Goal: Task Accomplishment & Management: Manage account settings

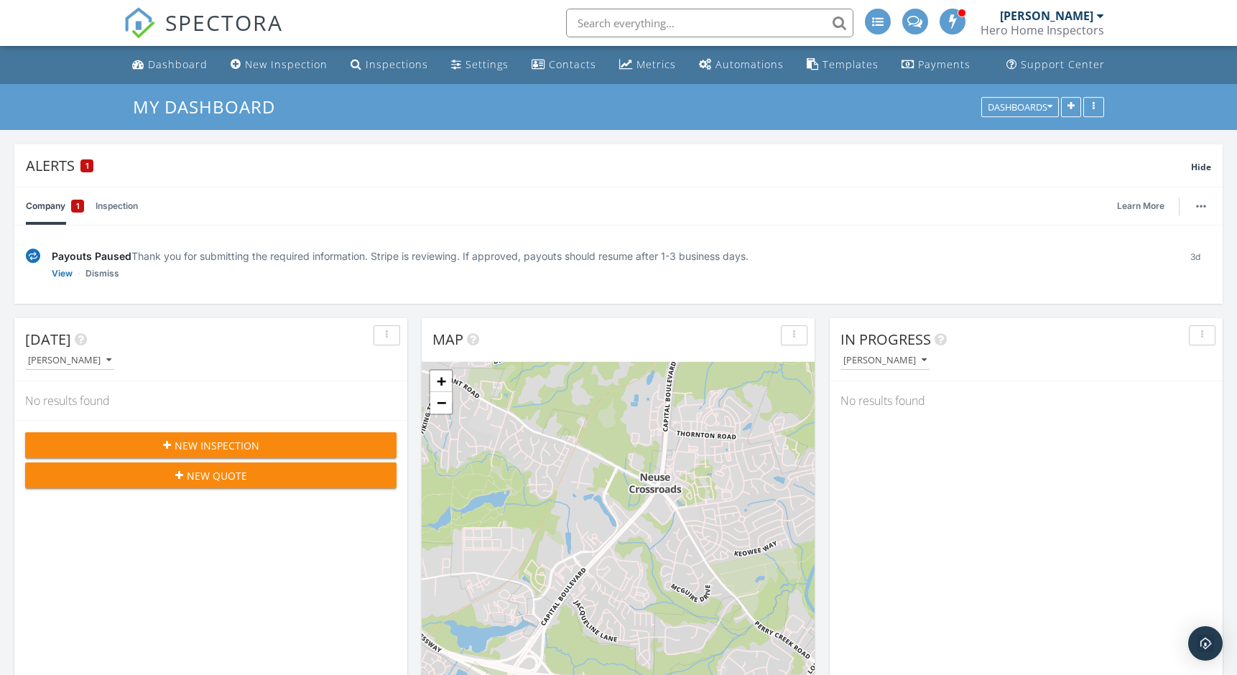
click at [688, 23] on input "text" at bounding box center [709, 23] width 287 height 29
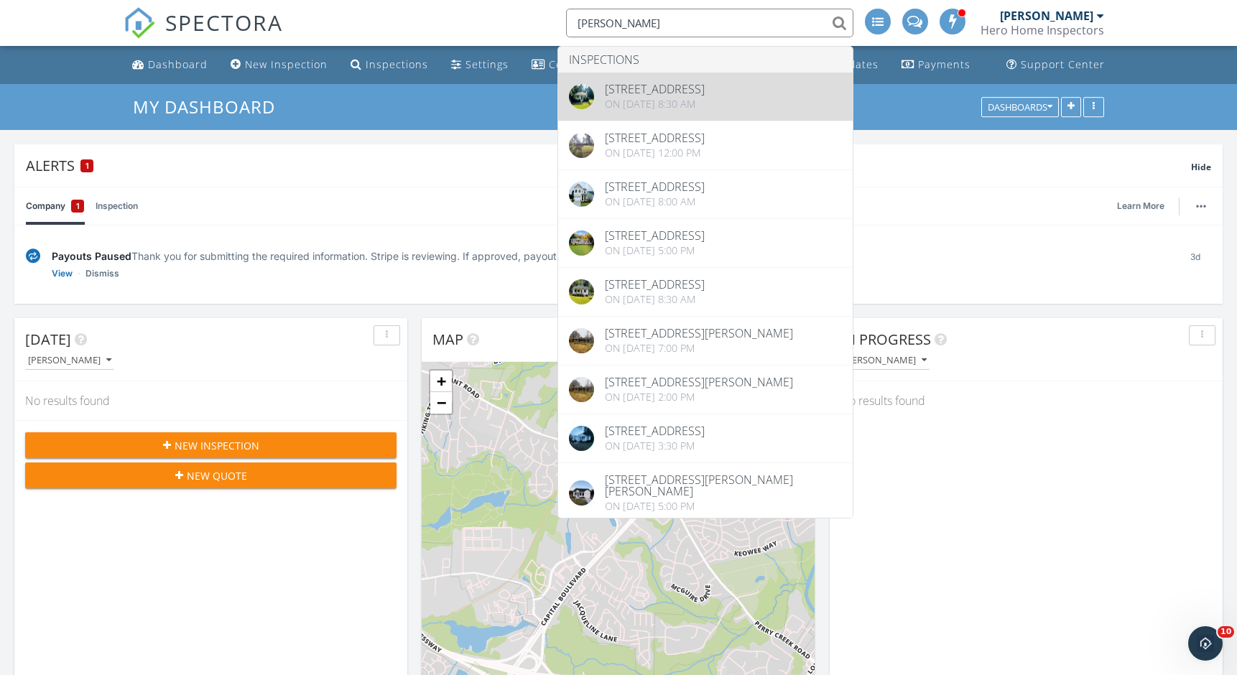
type input "mary"
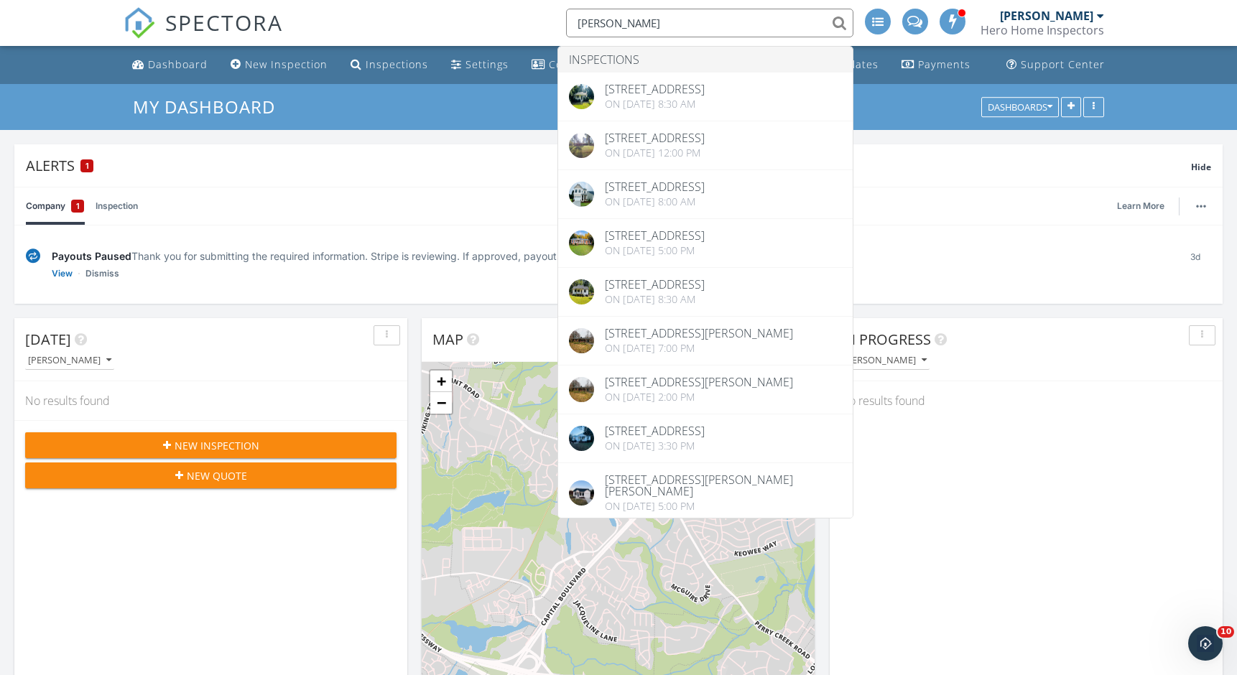
click at [644, 18] on input "mary" at bounding box center [709, 23] width 287 height 29
drag, startPoint x: 667, startPoint y: 20, endPoint x: 536, endPoint y: 22, distance: 131.5
click at [536, 22] on div "SPECTORA mary Inspections 5408 Rivercrest Dr, Youngsville, NC 27596 On 06/08/20…" at bounding box center [619, 23] width 990 height 46
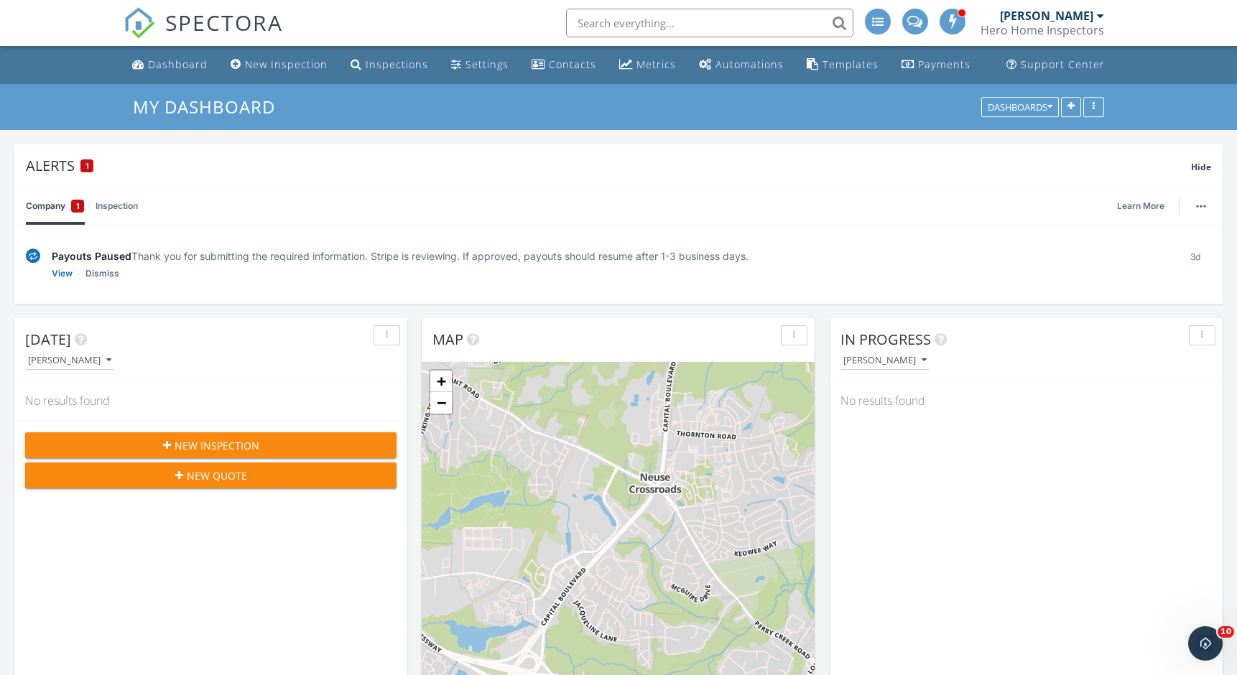
paste input "188 Bridges Lane"
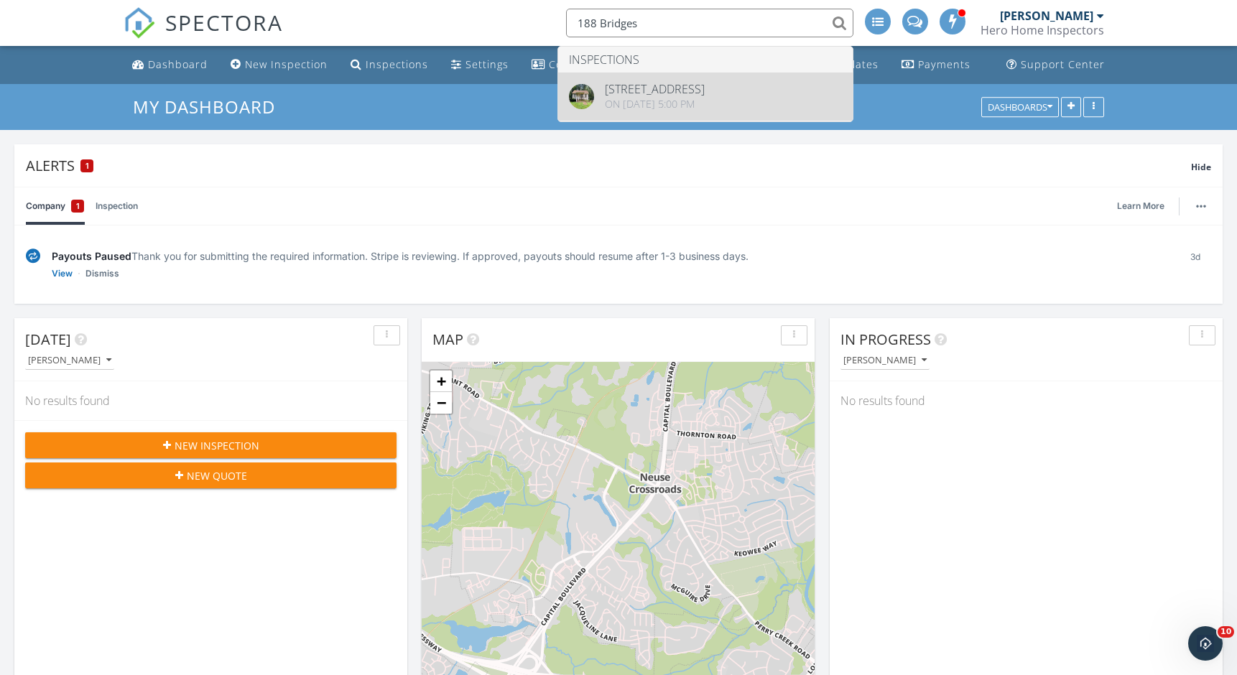
type input "188 Bridges"
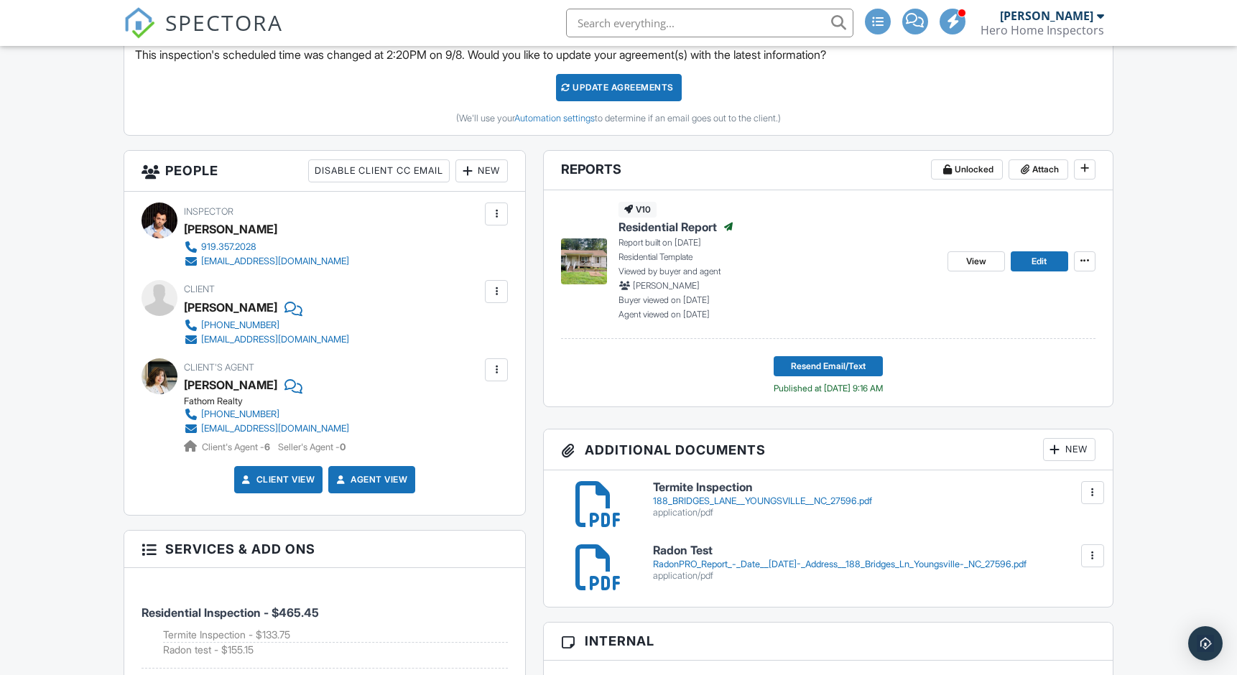
click at [984, 305] on div "View Edit" at bounding box center [1022, 261] width 148 height 119
click at [1066, 430] on h3 "Additional Documents New" at bounding box center [828, 450] width 569 height 41
click at [1067, 457] on div "New" at bounding box center [1069, 449] width 52 height 23
click at [1072, 455] on div at bounding box center [618, 350] width 1237 height 844
click at [1061, 446] on div "New" at bounding box center [1069, 449] width 52 height 23
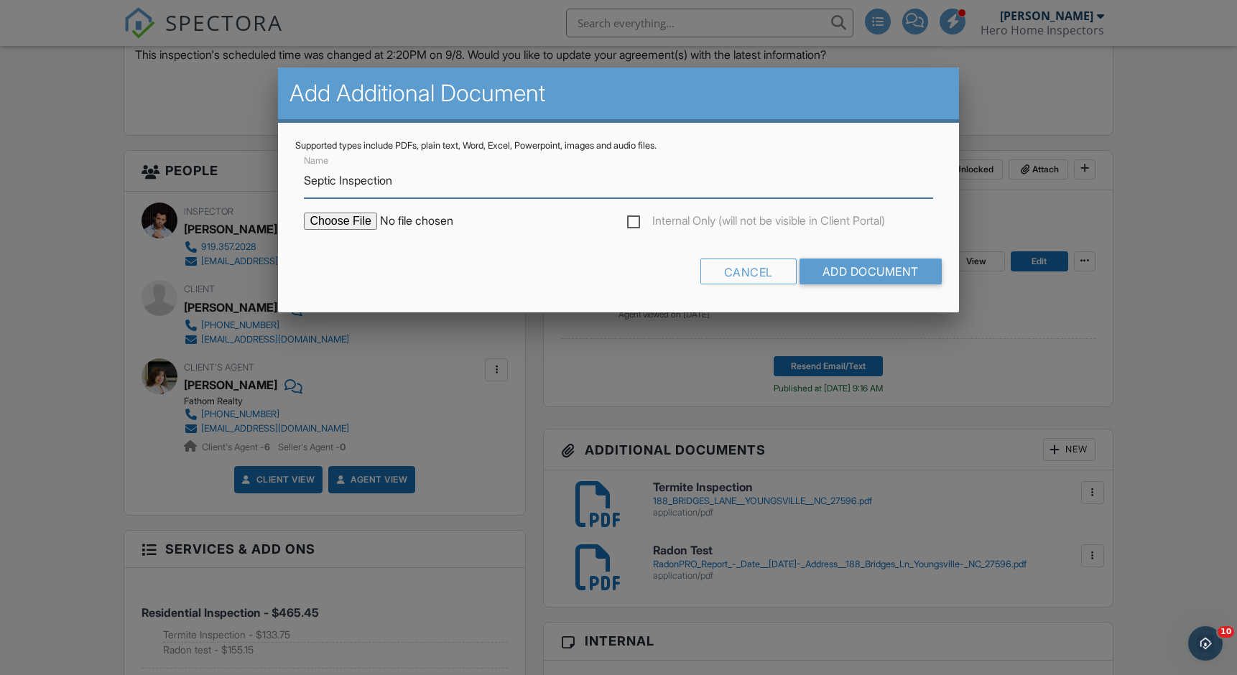
type input "Septic Inspection"
click at [340, 221] on input "file" at bounding box center [426, 221] width 244 height 17
click at [369, 216] on input "file" at bounding box center [426, 221] width 244 height 17
type input "C:\fakepath\188 Bridges Lane - Septic Inspection.pdf"
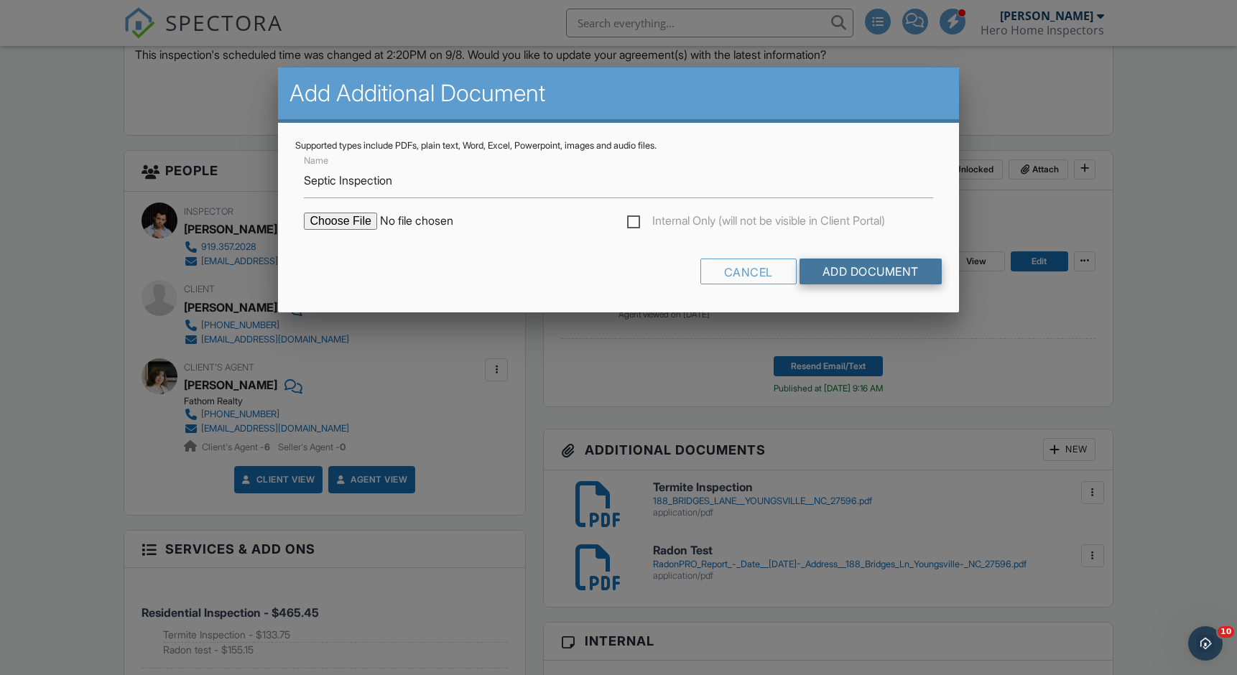
click at [864, 278] on input "Add Document" at bounding box center [871, 272] width 142 height 26
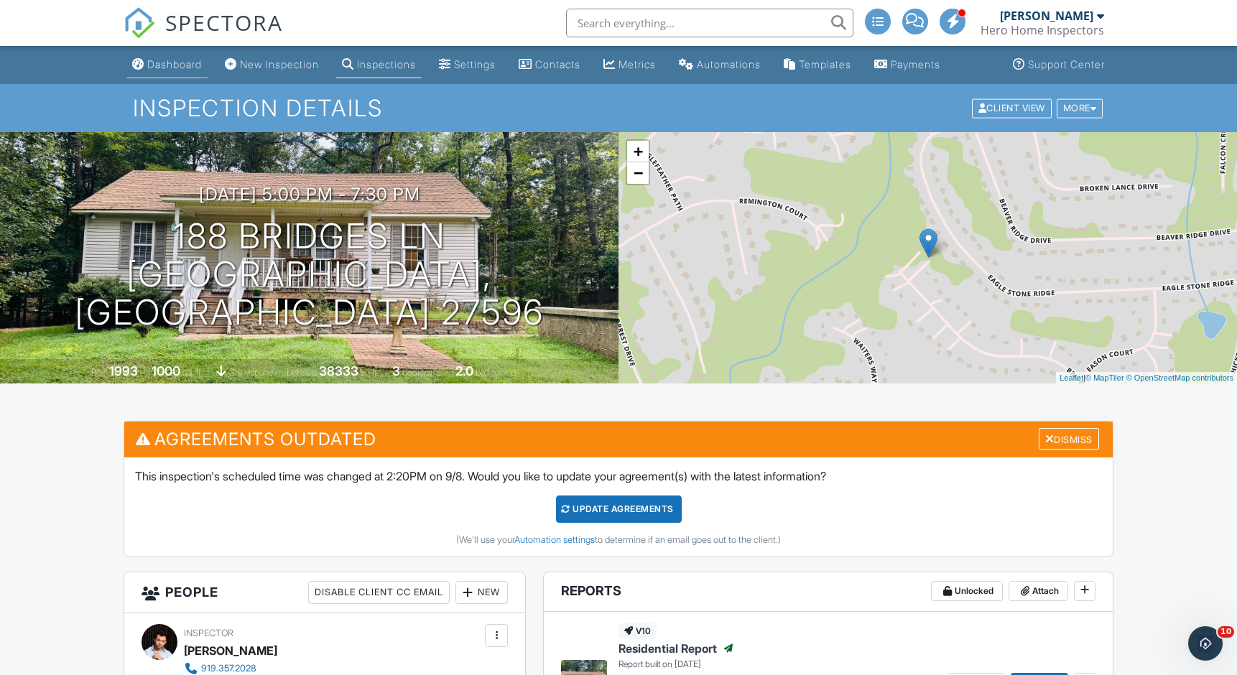
click at [159, 75] on link "Dashboard" at bounding box center [166, 65] width 81 height 27
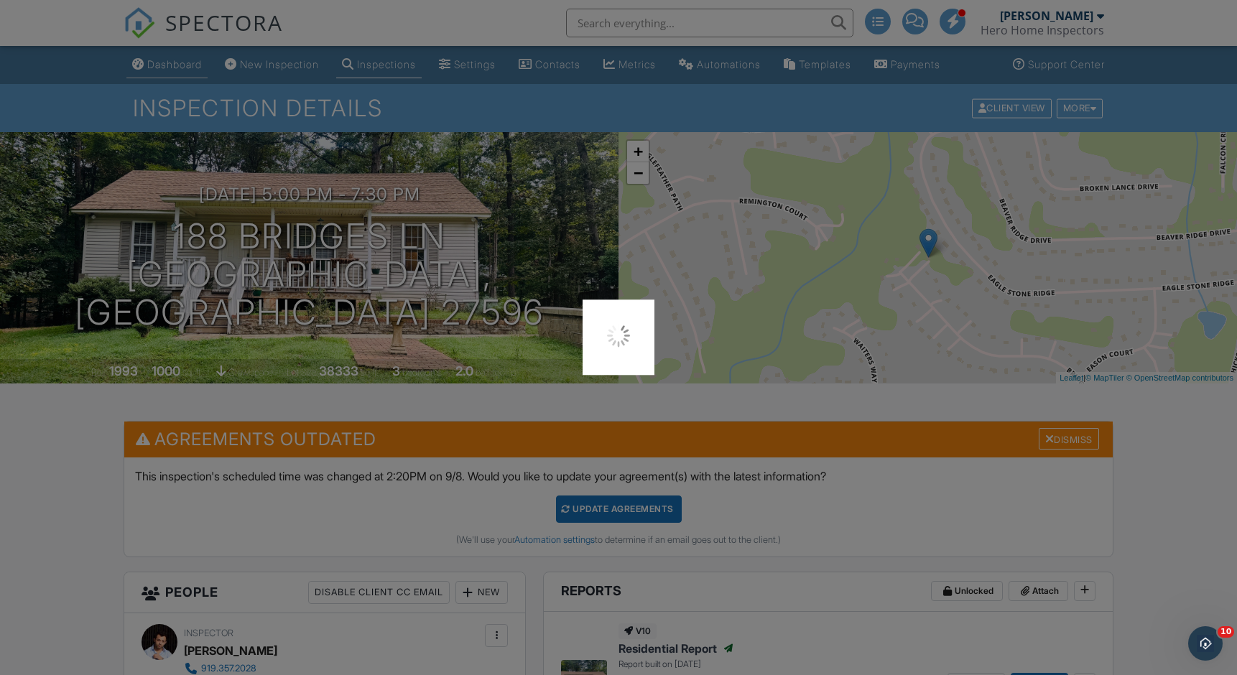
click at [159, 75] on div at bounding box center [618, 337] width 1237 height 675
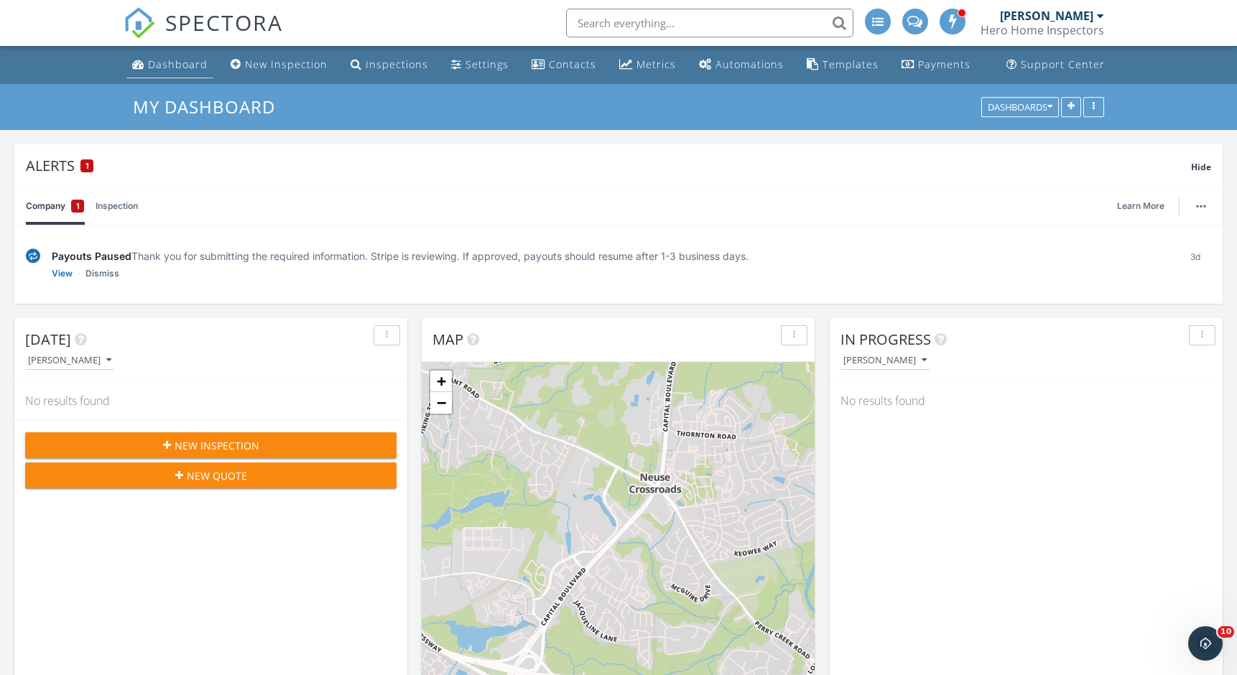
click at [158, 68] on div "Dashboard" at bounding box center [178, 64] width 60 height 14
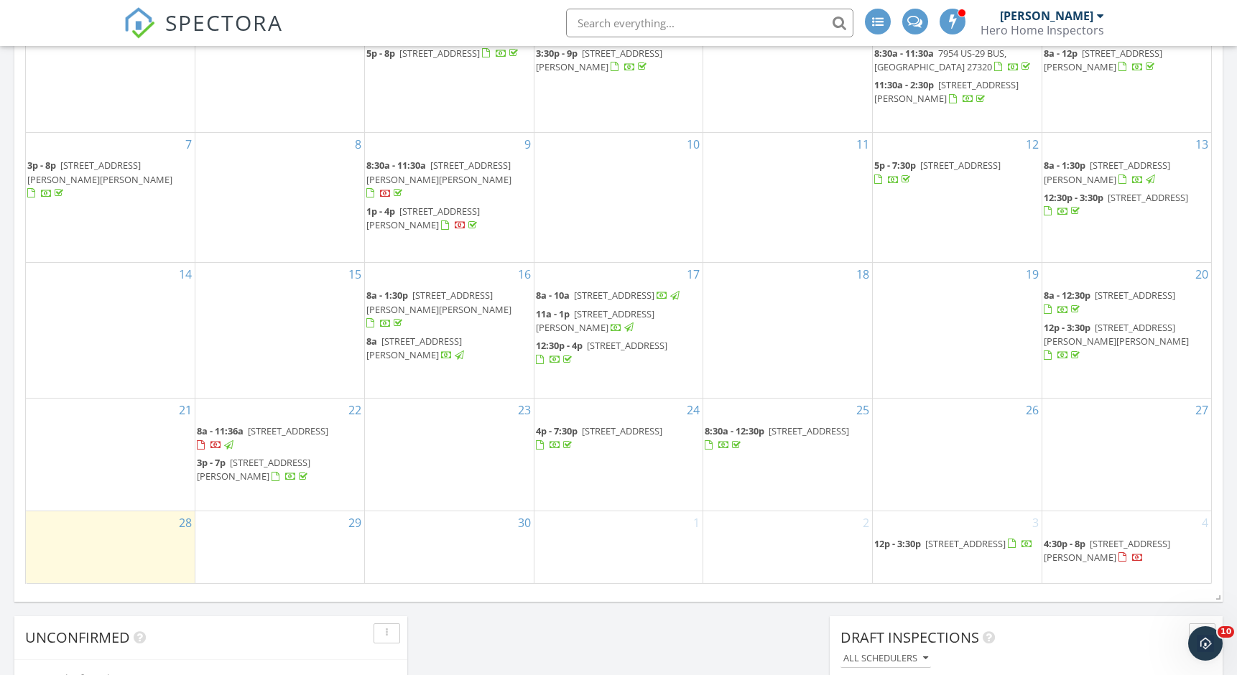
scroll to position [838, 0]
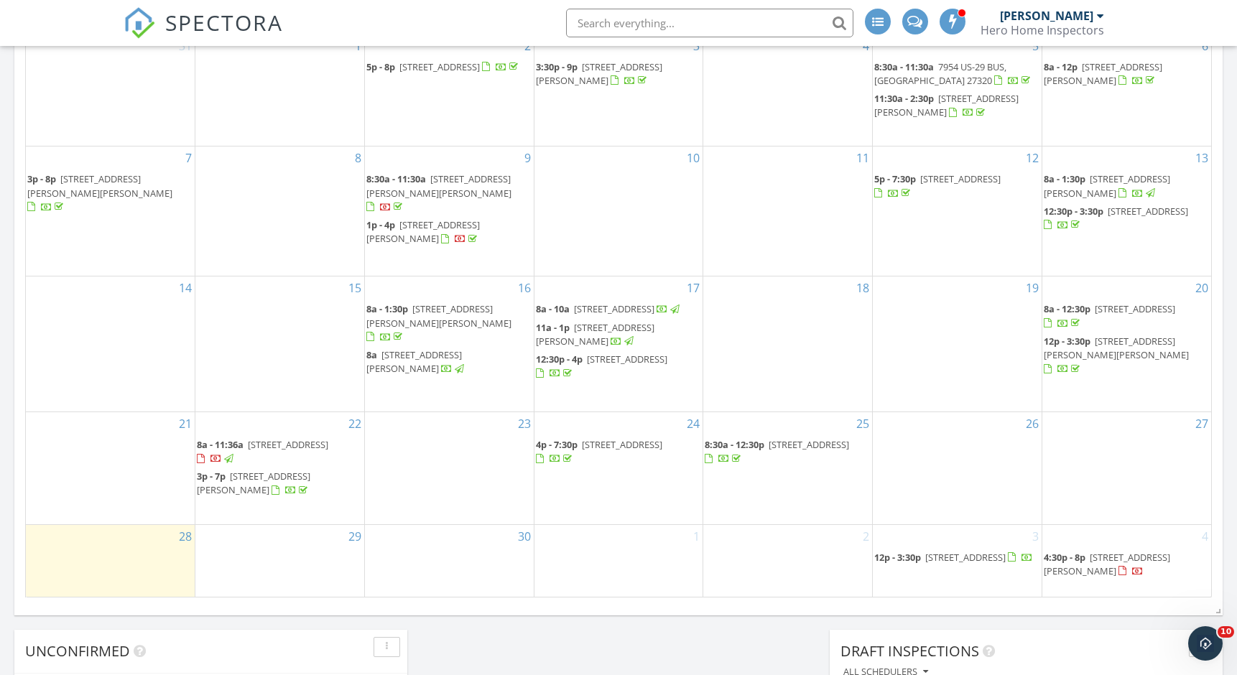
click at [273, 450] on span "[STREET_ADDRESS]" at bounding box center [288, 444] width 80 height 13
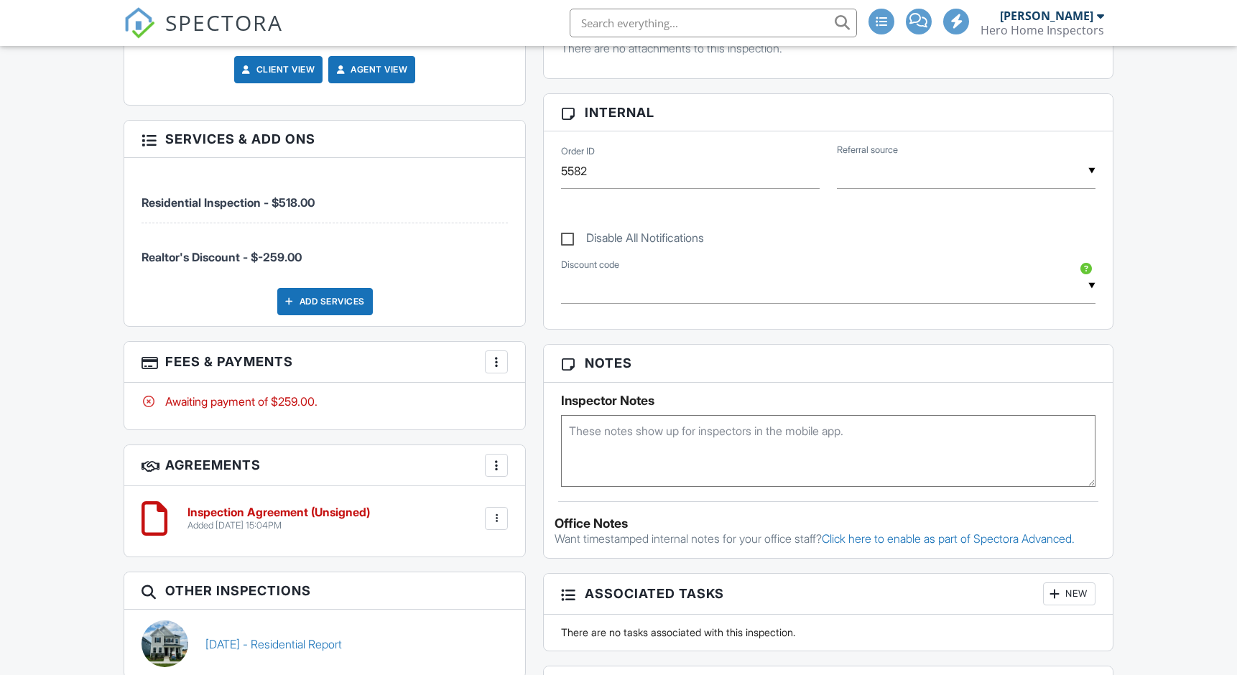
click at [495, 363] on div at bounding box center [496, 362] width 14 height 14
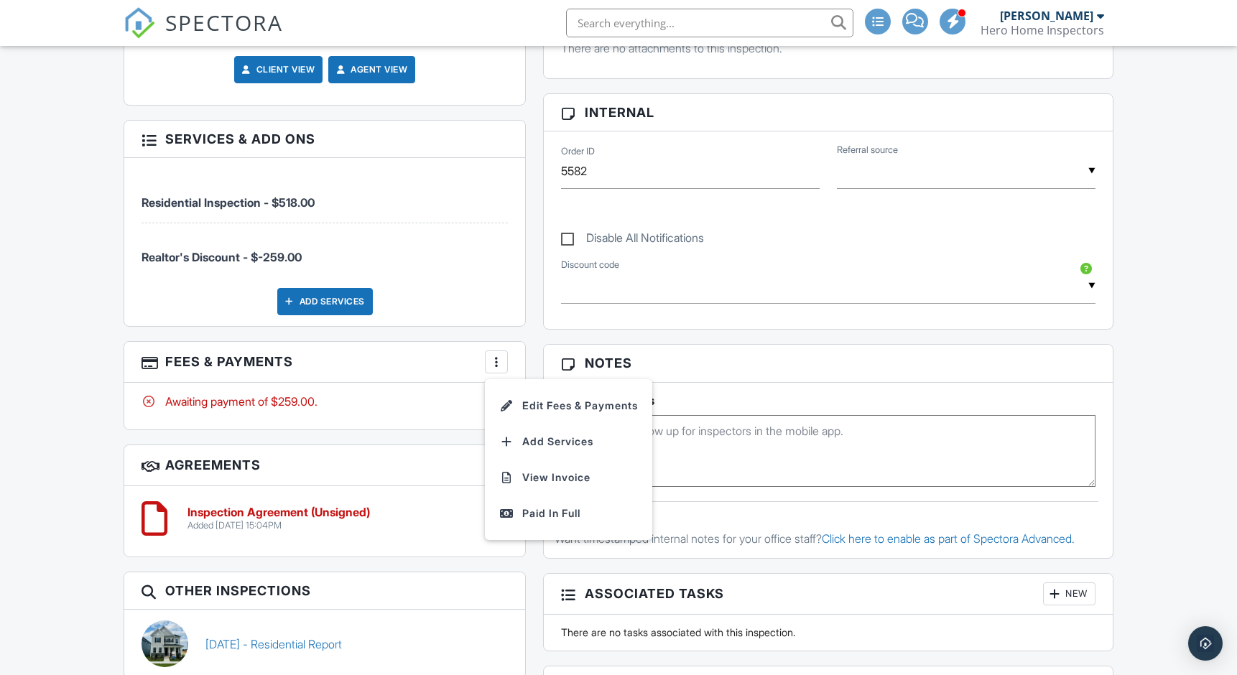
scroll to position [0, 0]
click at [519, 510] on div "Paid In Full" at bounding box center [568, 513] width 139 height 17
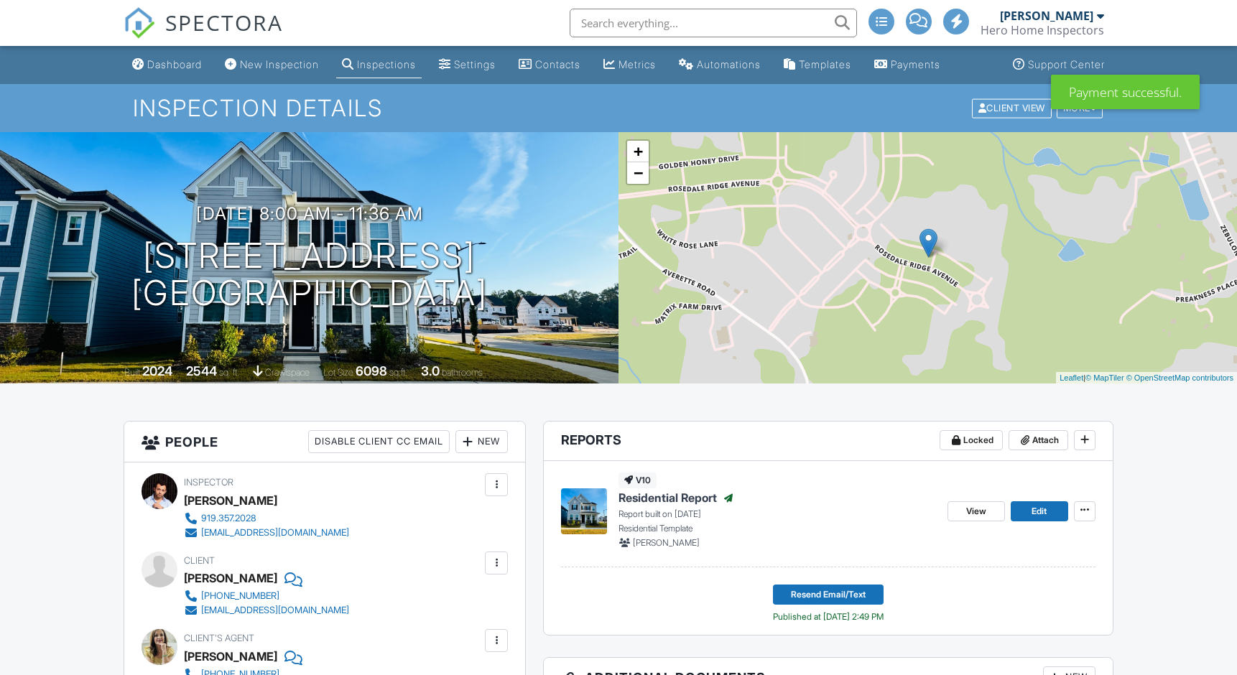
scroll to position [593, 0]
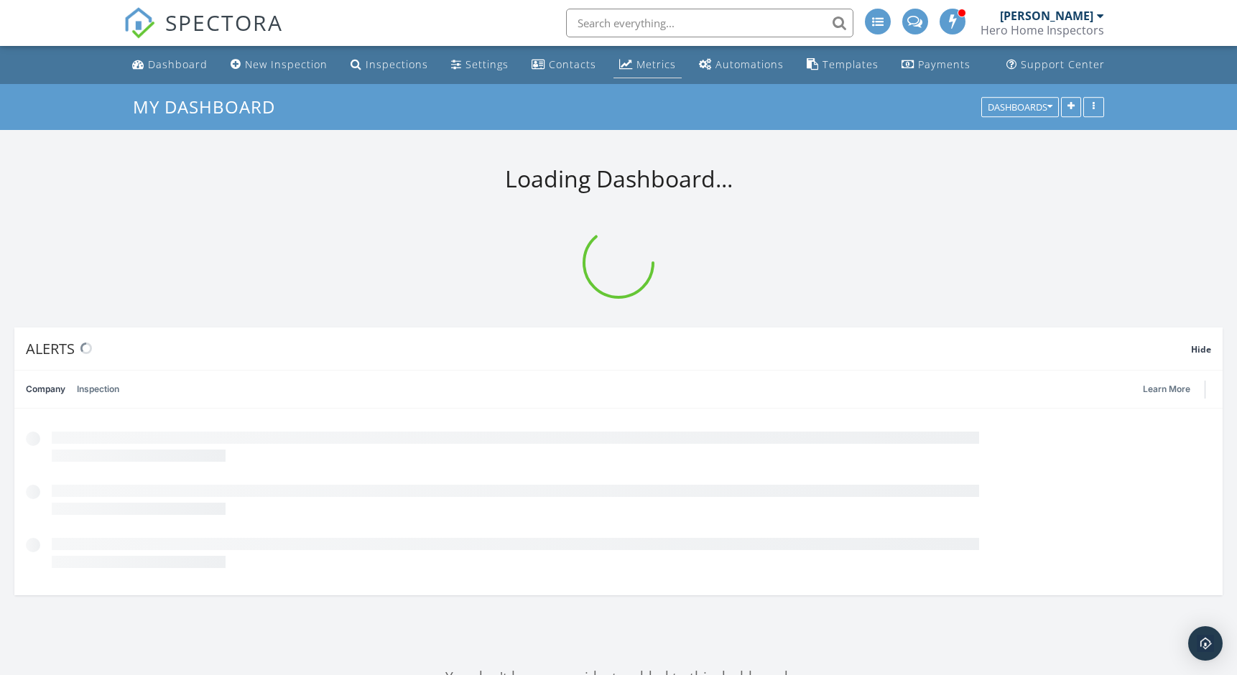
click at [649, 68] on div "Metrics" at bounding box center [656, 64] width 40 height 14
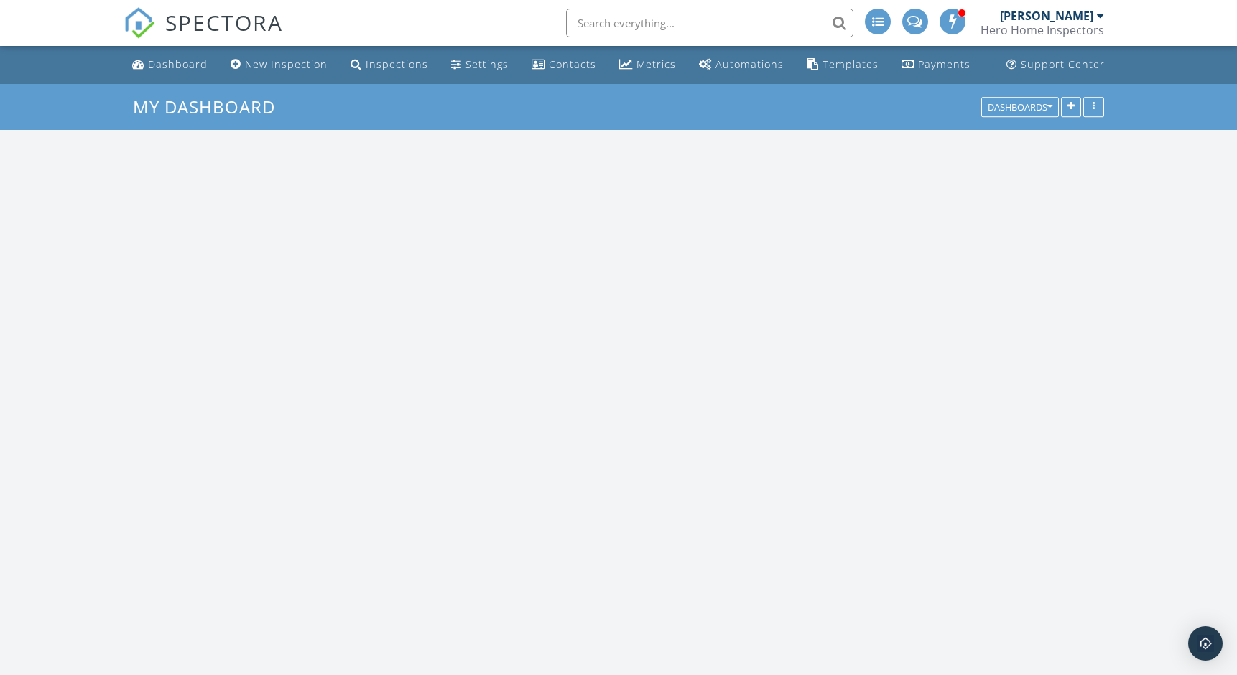
click at [649, 68] on div "Metrics" at bounding box center [656, 64] width 40 height 14
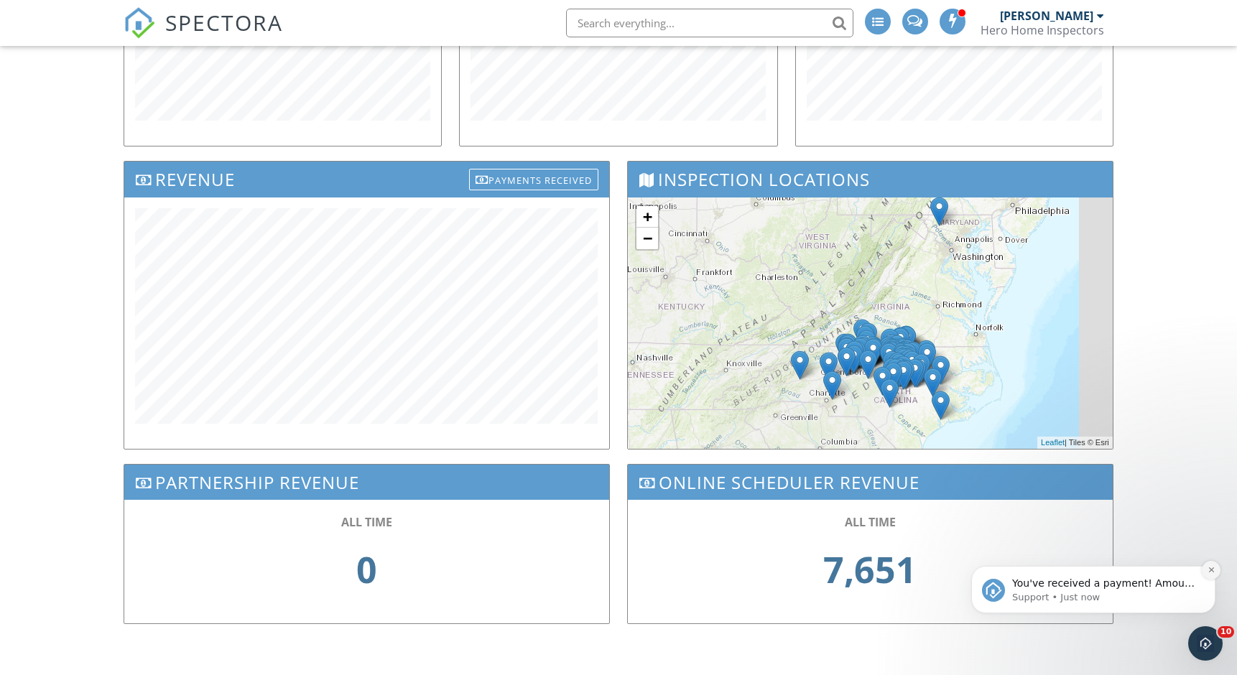
click at [1208, 573] on icon "Dismiss notification" at bounding box center [1212, 570] width 8 height 8
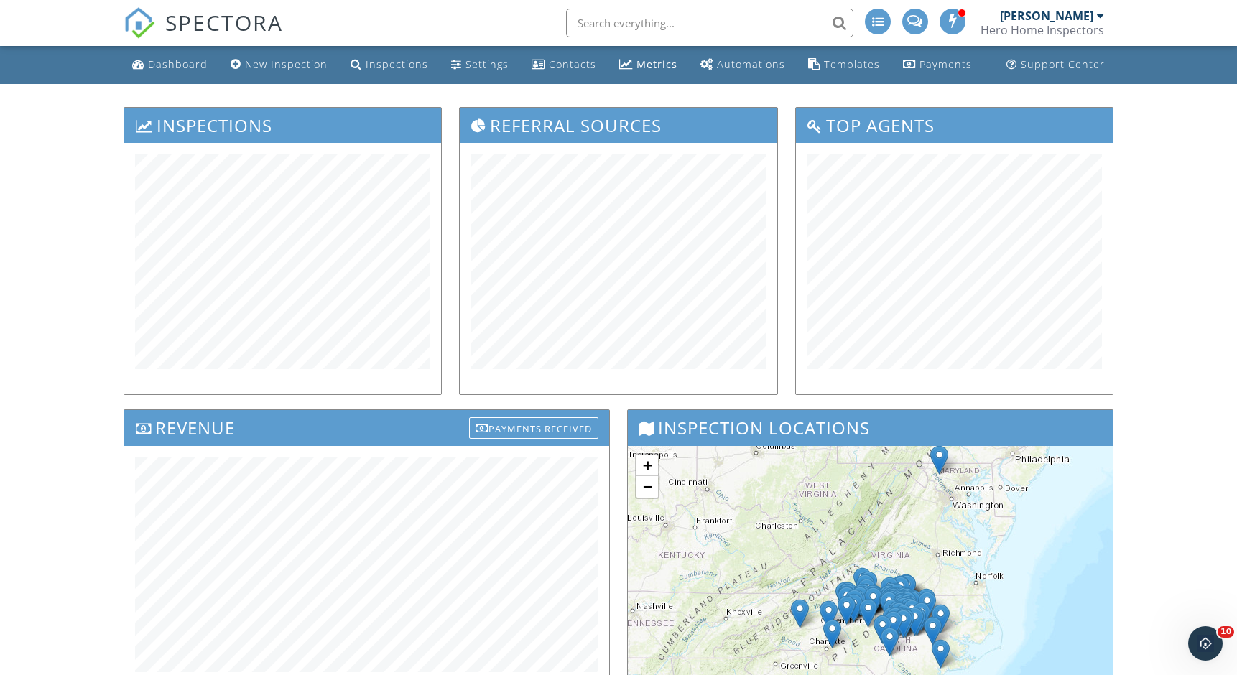
click at [175, 65] on div "Dashboard" at bounding box center [178, 64] width 60 height 14
click at [0, 0] on div at bounding box center [0, 0] width 0 height 0
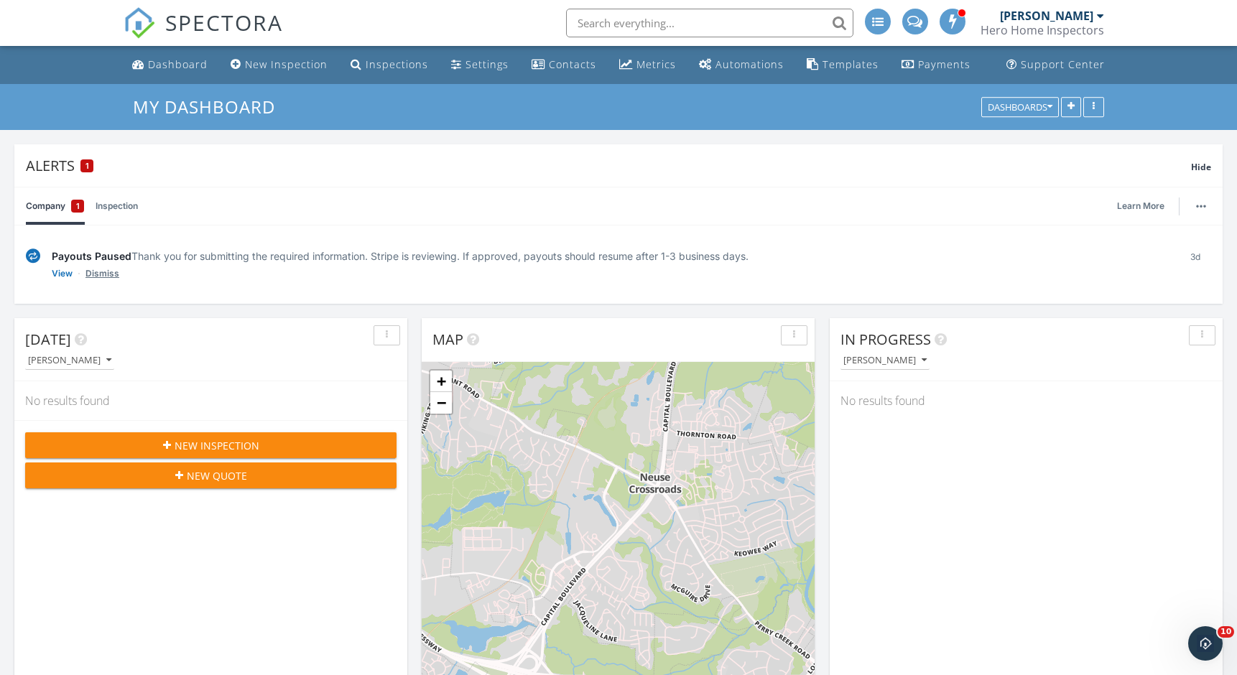
click at [113, 267] on link "Dismiss" at bounding box center [102, 274] width 34 height 14
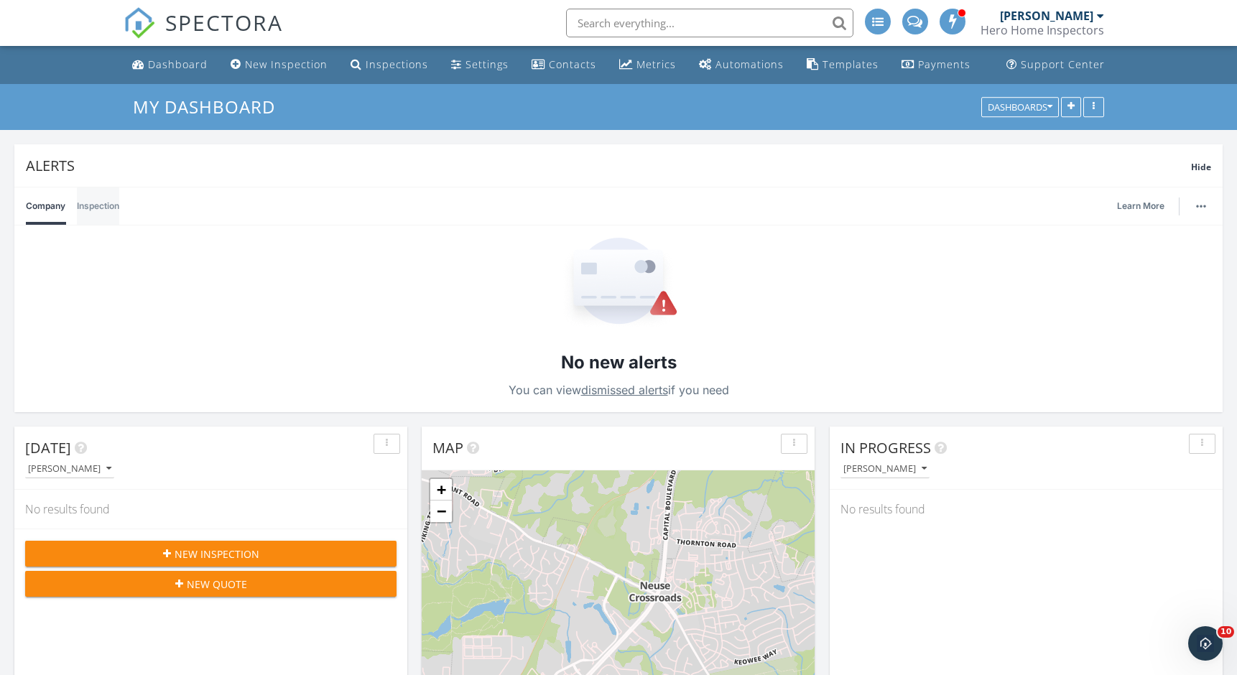
click at [90, 203] on link "Inspection" at bounding box center [98, 205] width 42 height 37
click at [52, 208] on link "Company" at bounding box center [46, 205] width 40 height 37
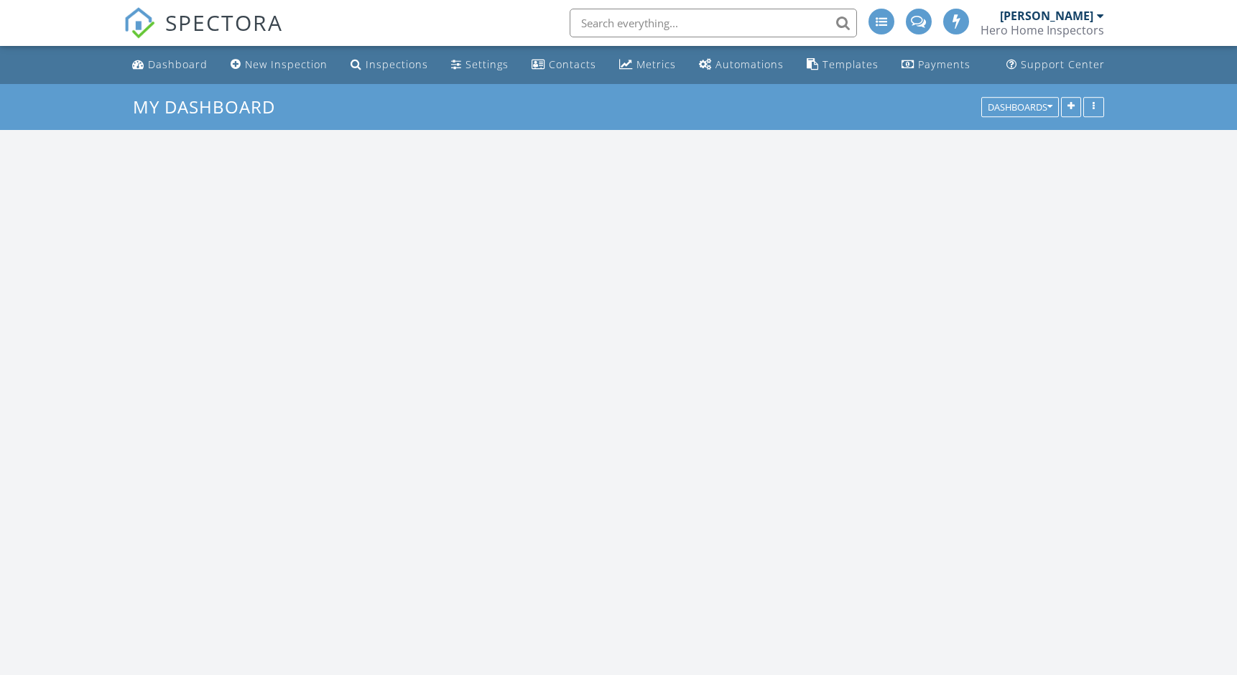
click at [166, 67] on div "Dashboard" at bounding box center [178, 64] width 60 height 14
click at [170, 66] on div "Dashboard" at bounding box center [178, 64] width 60 height 14
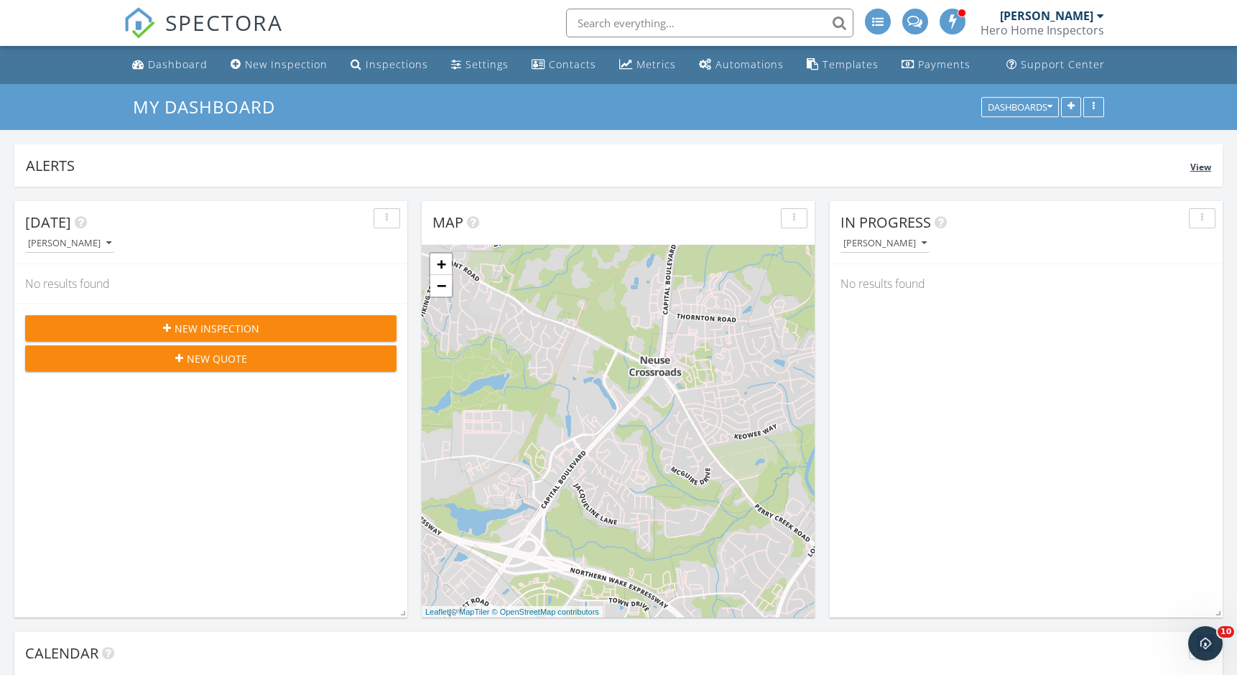
click at [228, 150] on div "Alerts View" at bounding box center [618, 165] width 1208 height 42
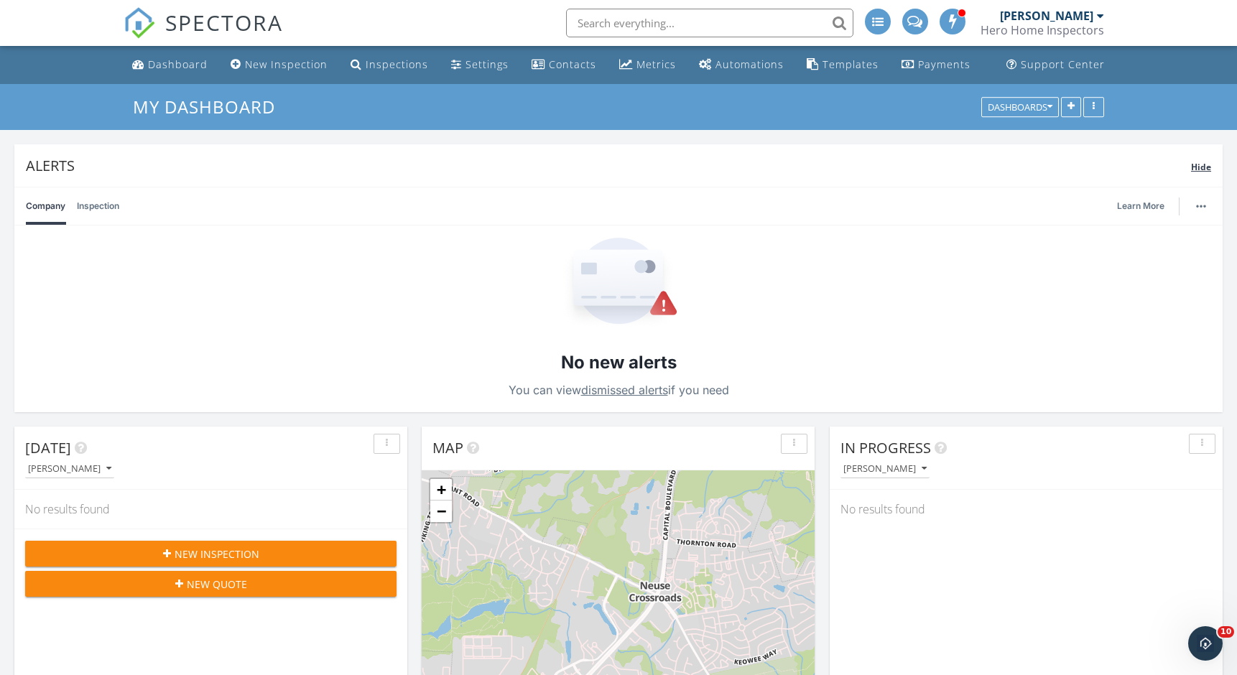
click at [1197, 174] on div "Hide" at bounding box center [1201, 165] width 20 height 17
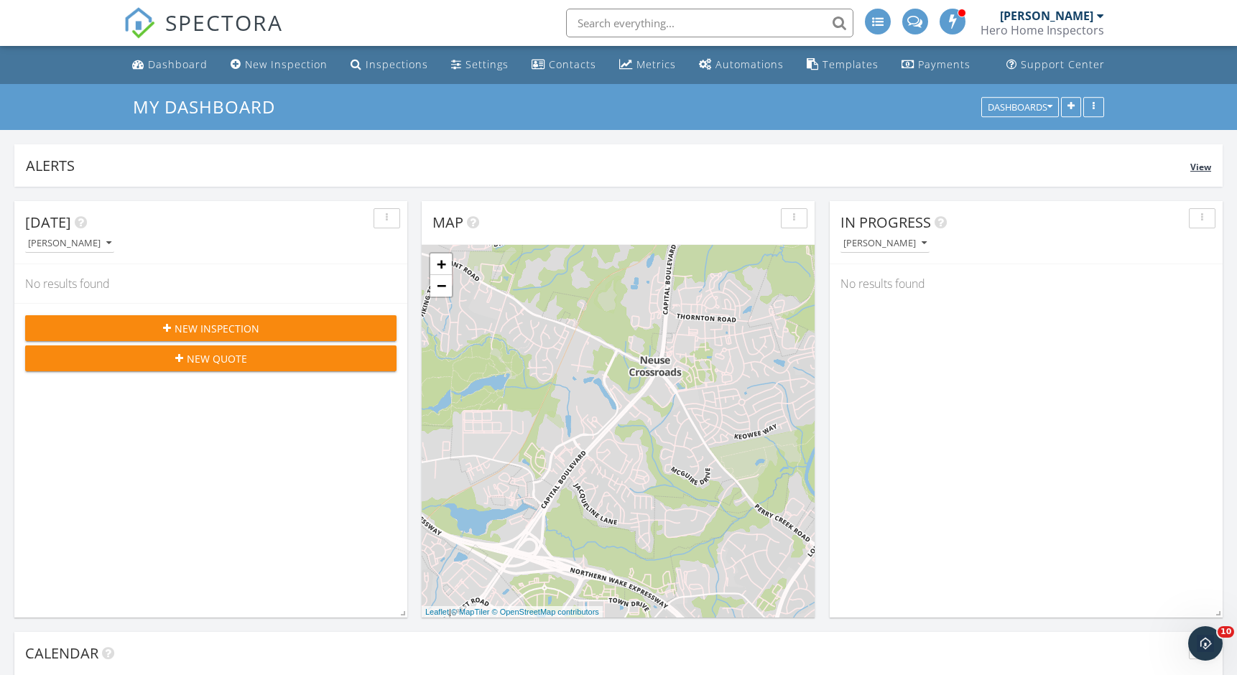
click at [1197, 171] on span "View" at bounding box center [1200, 167] width 21 height 12
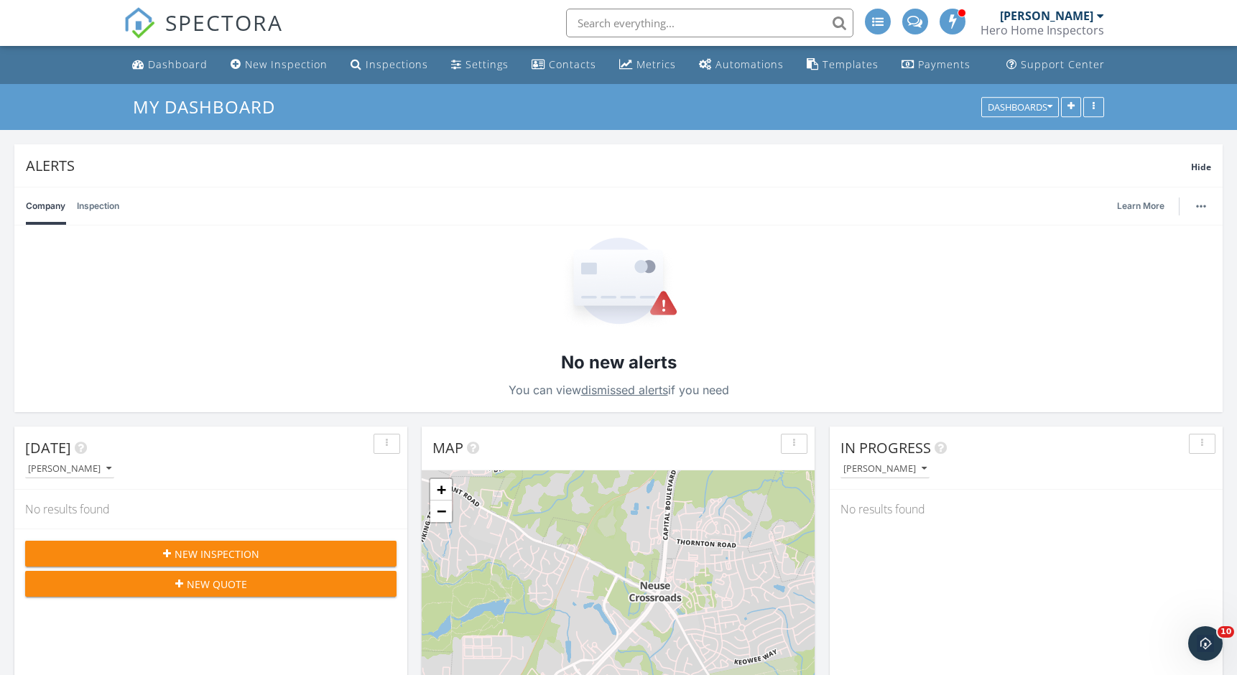
click at [47, 208] on link "Company" at bounding box center [46, 205] width 40 height 37
click at [637, 393] on link "dismissed alerts" at bounding box center [624, 390] width 87 height 14
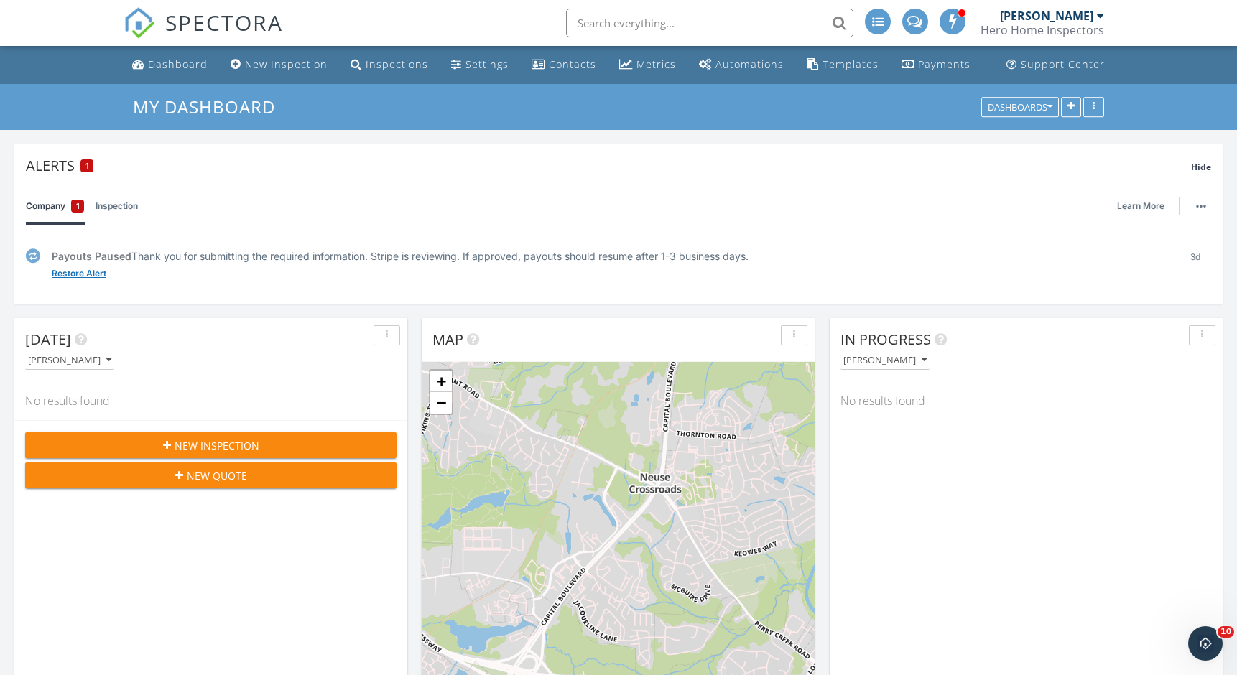
click at [91, 273] on link "Restore Alert" at bounding box center [79, 274] width 55 height 14
click at [60, 276] on link "View" at bounding box center [62, 274] width 21 height 14
